Goal: Transaction & Acquisition: Purchase product/service

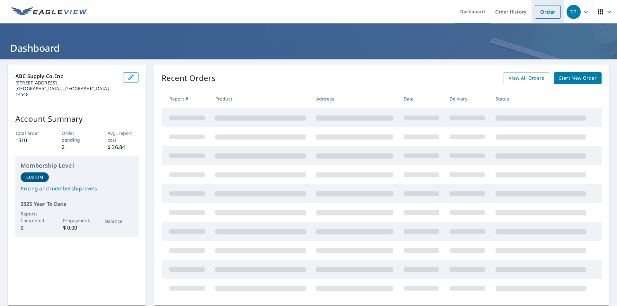
click at [538, 13] on link "Order" at bounding box center [548, 11] width 26 height 13
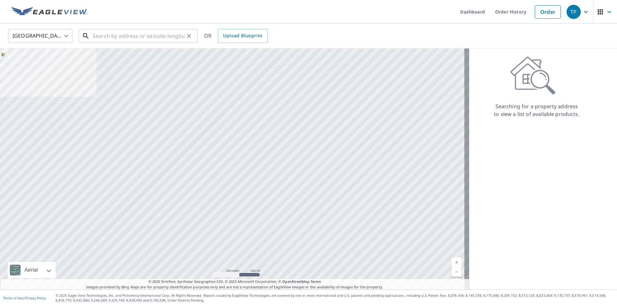
click at [105, 37] on input "text" at bounding box center [139, 36] width 92 height 18
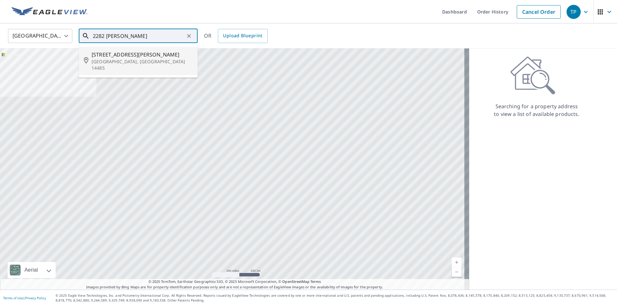
click at [93, 58] on p "[GEOGRAPHIC_DATA], [GEOGRAPHIC_DATA] 14485" at bounding box center [142, 64] width 101 height 13
type input "[STREET_ADDRESS][PERSON_NAME]"
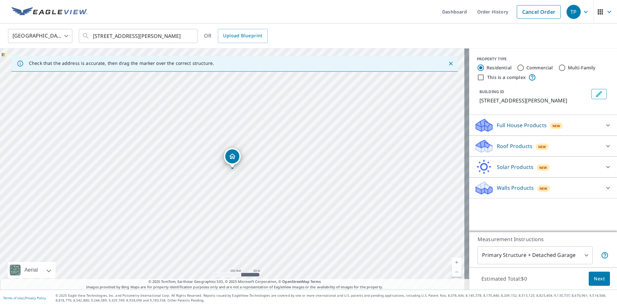
click at [504, 145] on p "Roof Products" at bounding box center [515, 146] width 36 height 8
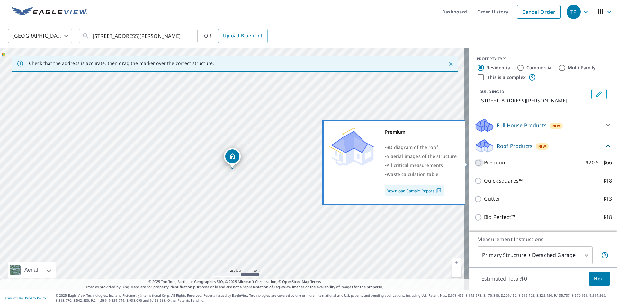
click at [474, 163] on input "Premium $20.5 - $66" at bounding box center [479, 163] width 10 height 8
checkbox input "true"
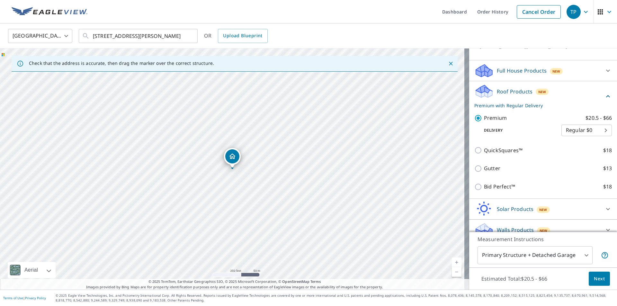
scroll to position [63, 0]
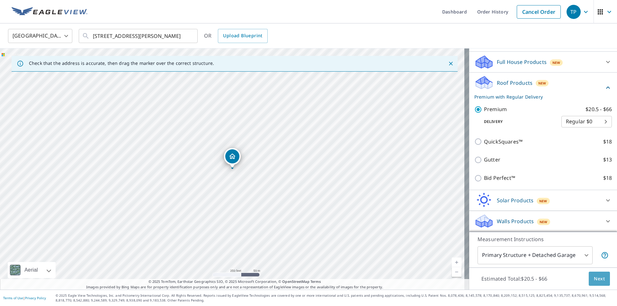
click at [596, 280] on span "Next" at bounding box center [599, 279] width 11 height 8
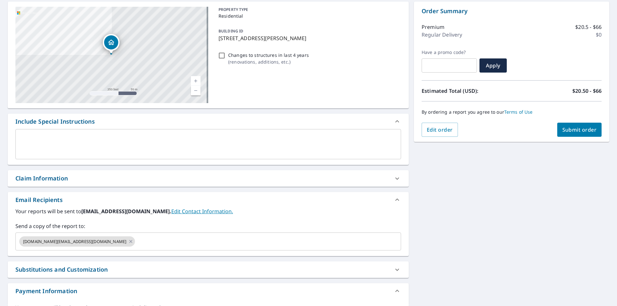
scroll to position [64, 0]
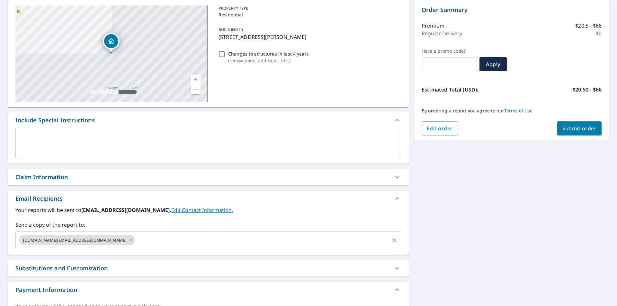
click at [136, 242] on input "text" at bounding box center [262, 240] width 253 height 12
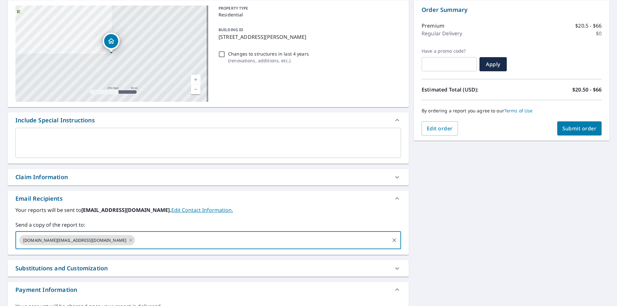
paste input "'[EMAIL_ADDRESS][DOMAIN_NAME]'"
type input "[EMAIL_ADDRESS][DOMAIN_NAME]"
click at [177, 237] on input "[EMAIL_ADDRESS][DOMAIN_NAME]" at bounding box center [262, 240] width 253 height 12
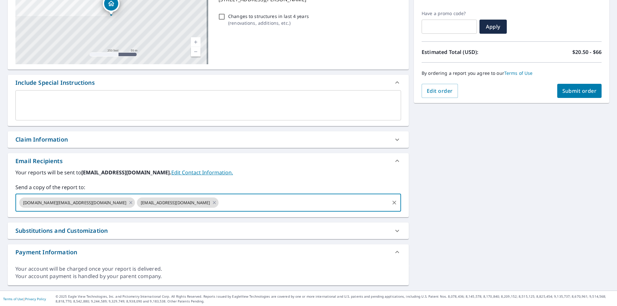
scroll to position [103, 0]
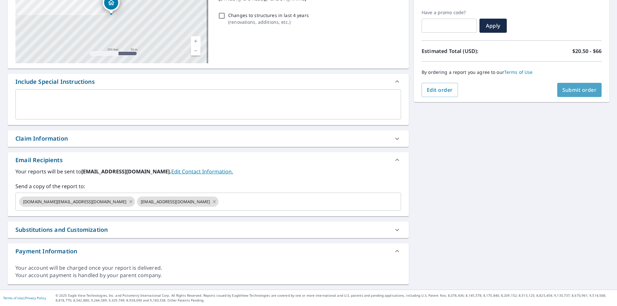
click at [566, 92] on span "Submit order" at bounding box center [579, 89] width 34 height 7
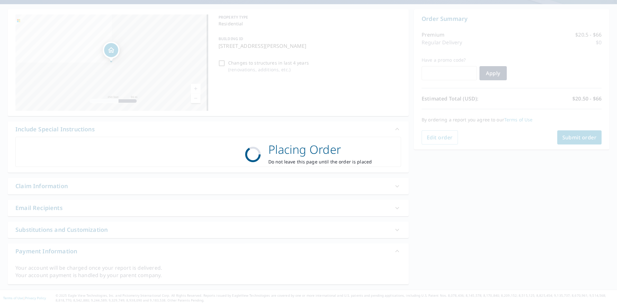
scroll to position [55, 0]
